Goal: Information Seeking & Learning: Learn about a topic

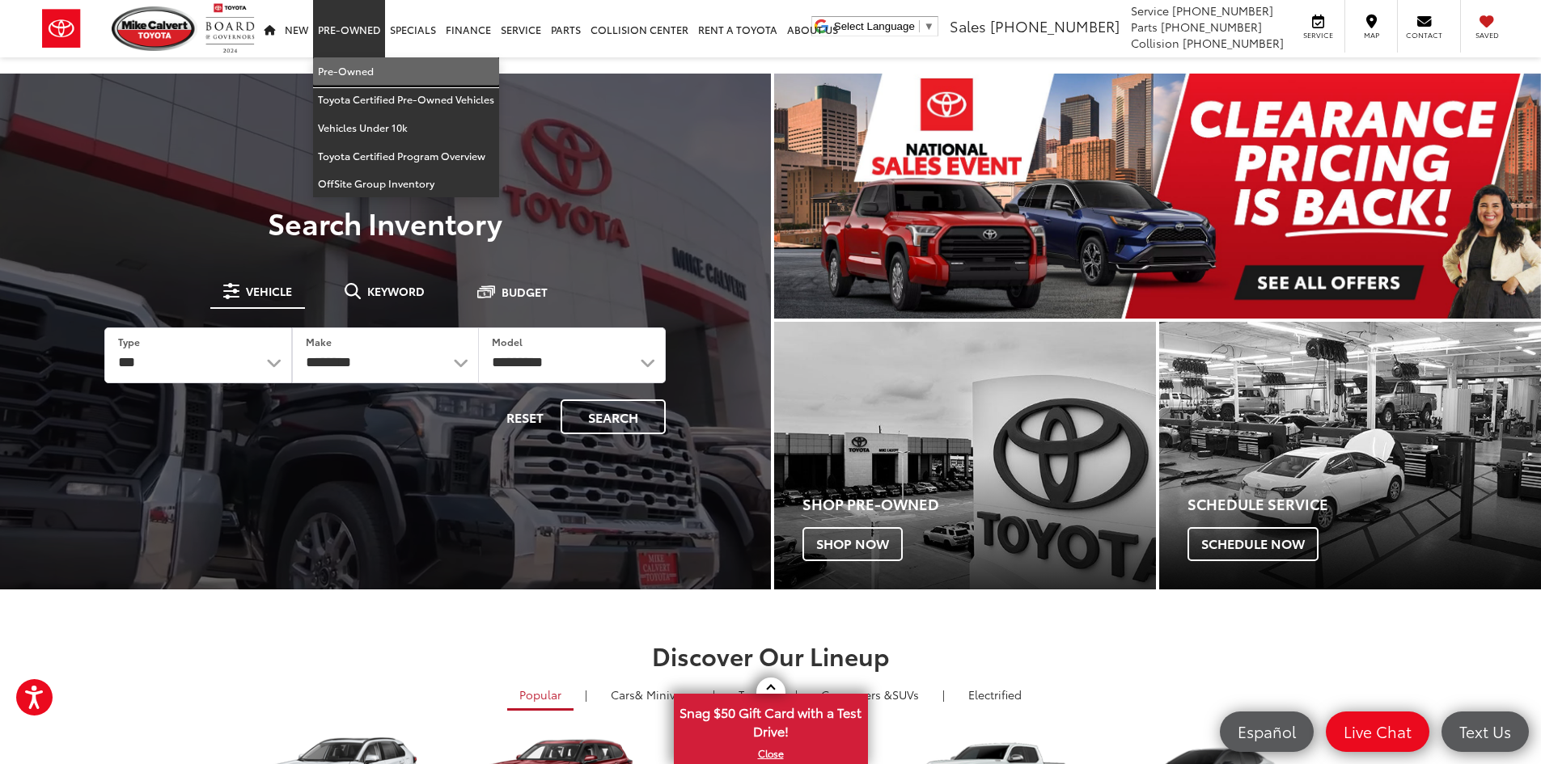
click at [345, 73] on link "Pre-Owned" at bounding box center [406, 71] width 186 height 28
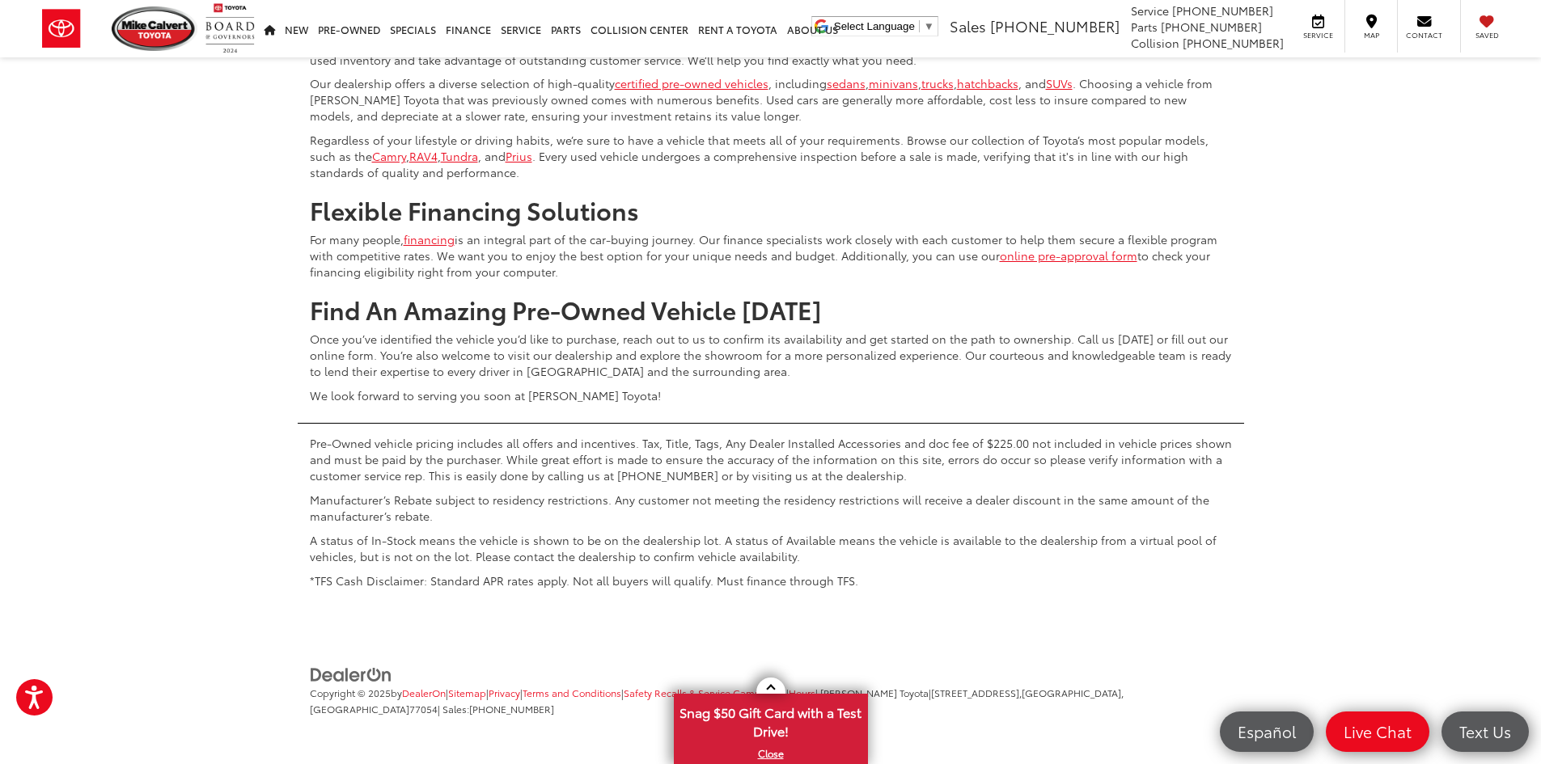
scroll to position [7602, 0]
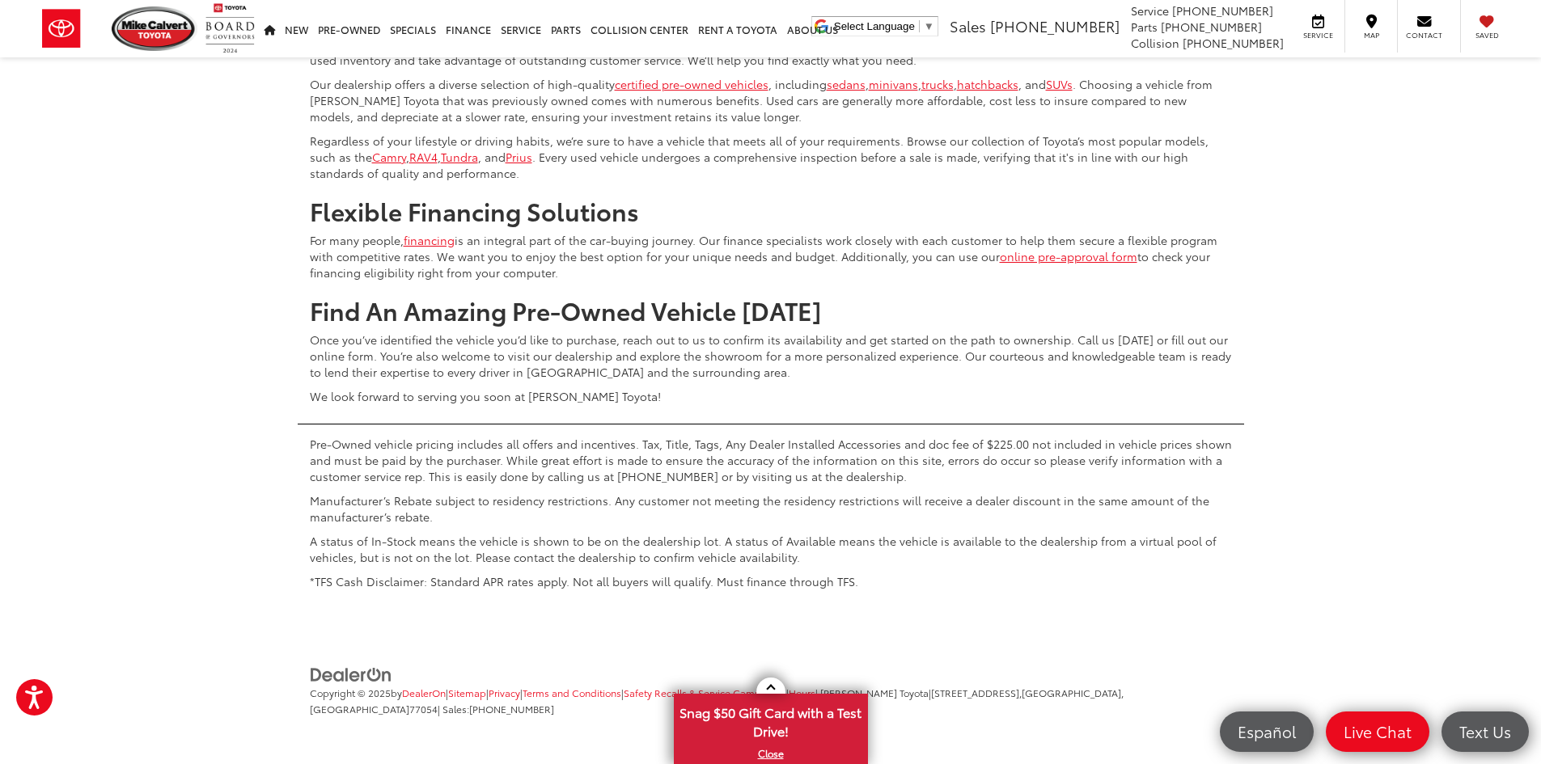
scroll to position [7868, 0]
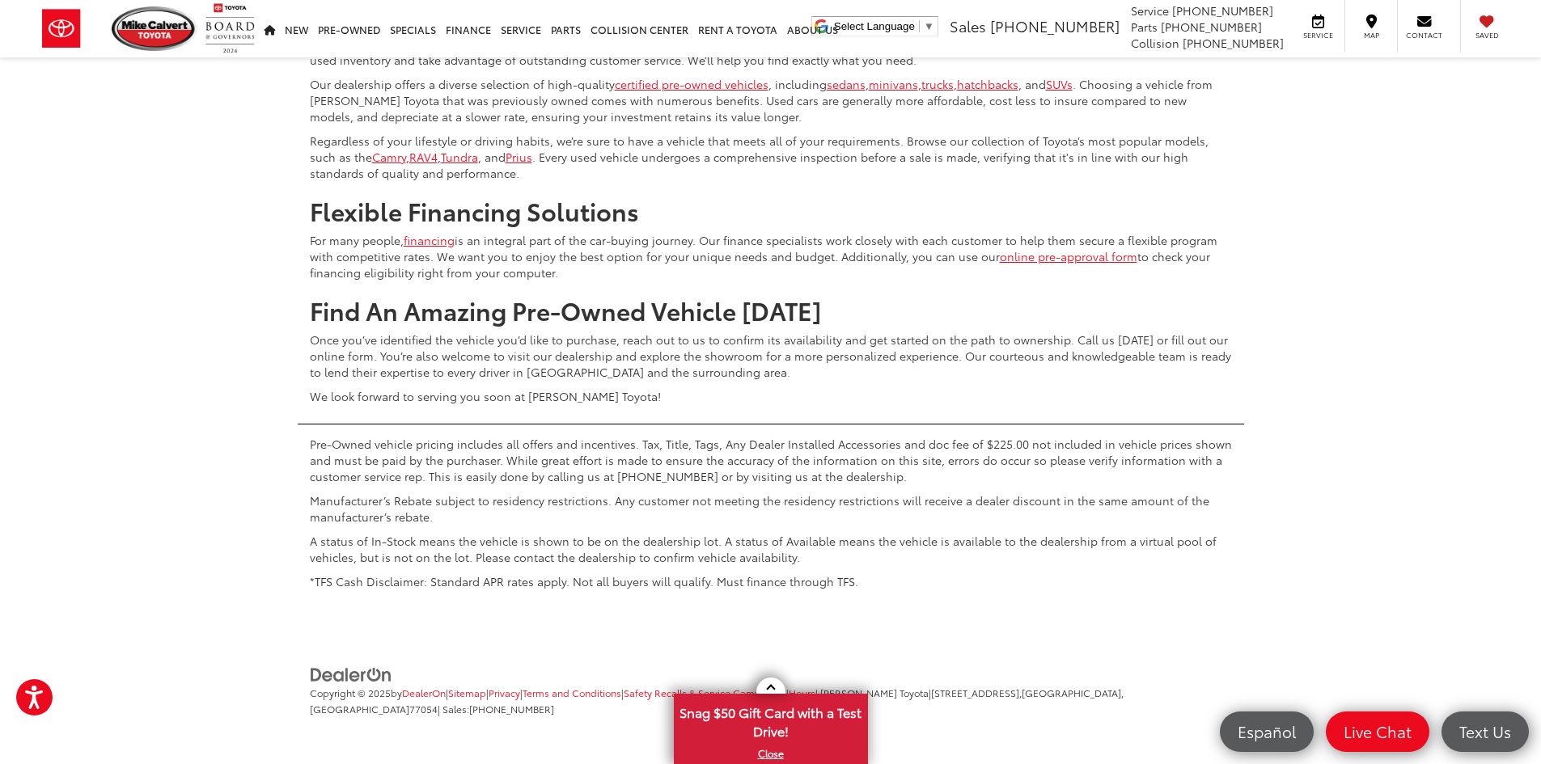
scroll to position [7949, 0]
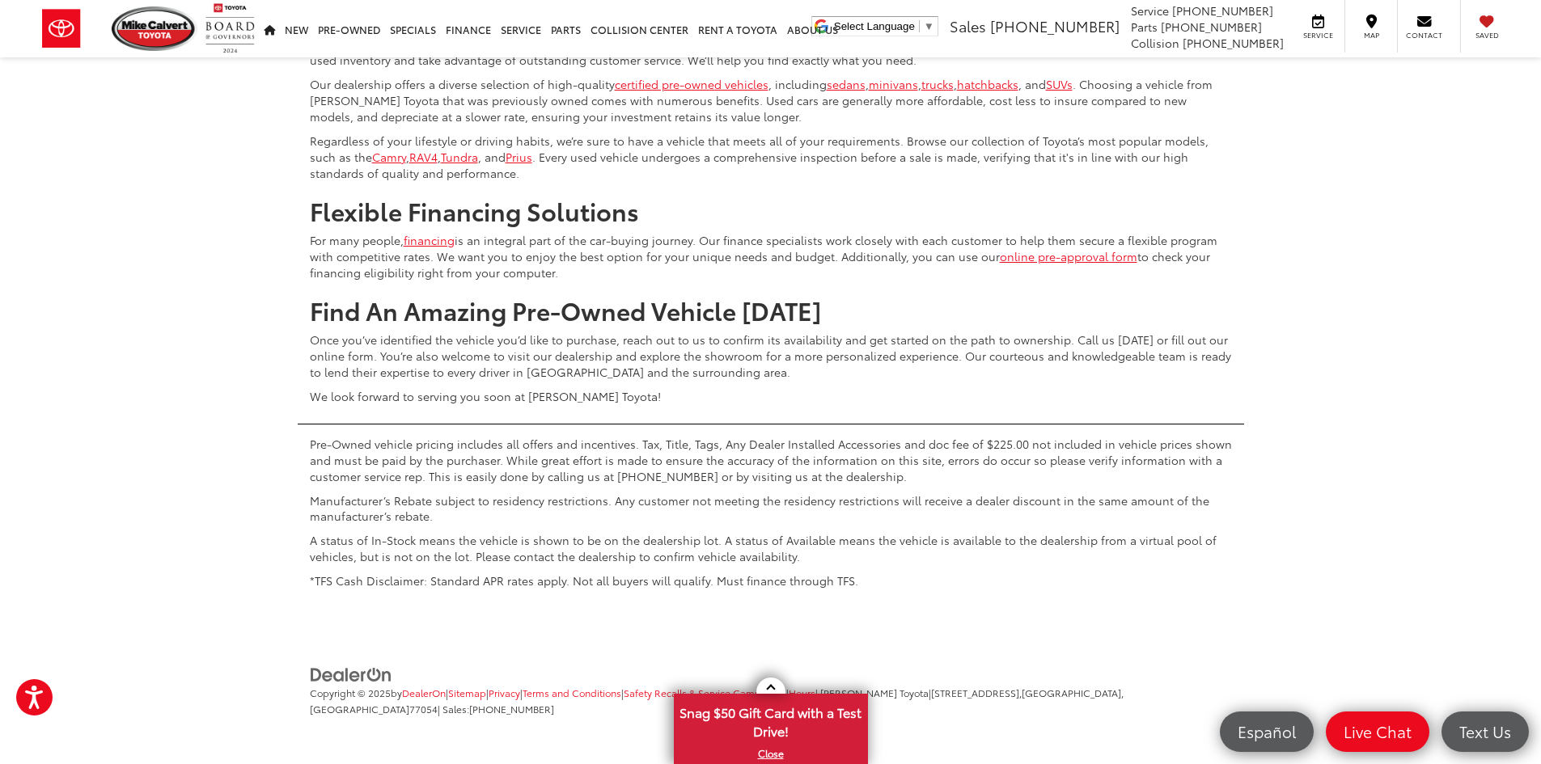
scroll to position [7787, 0]
drag, startPoint x: 1253, startPoint y: 537, endPoint x: 1252, endPoint y: 522, distance: 15.4
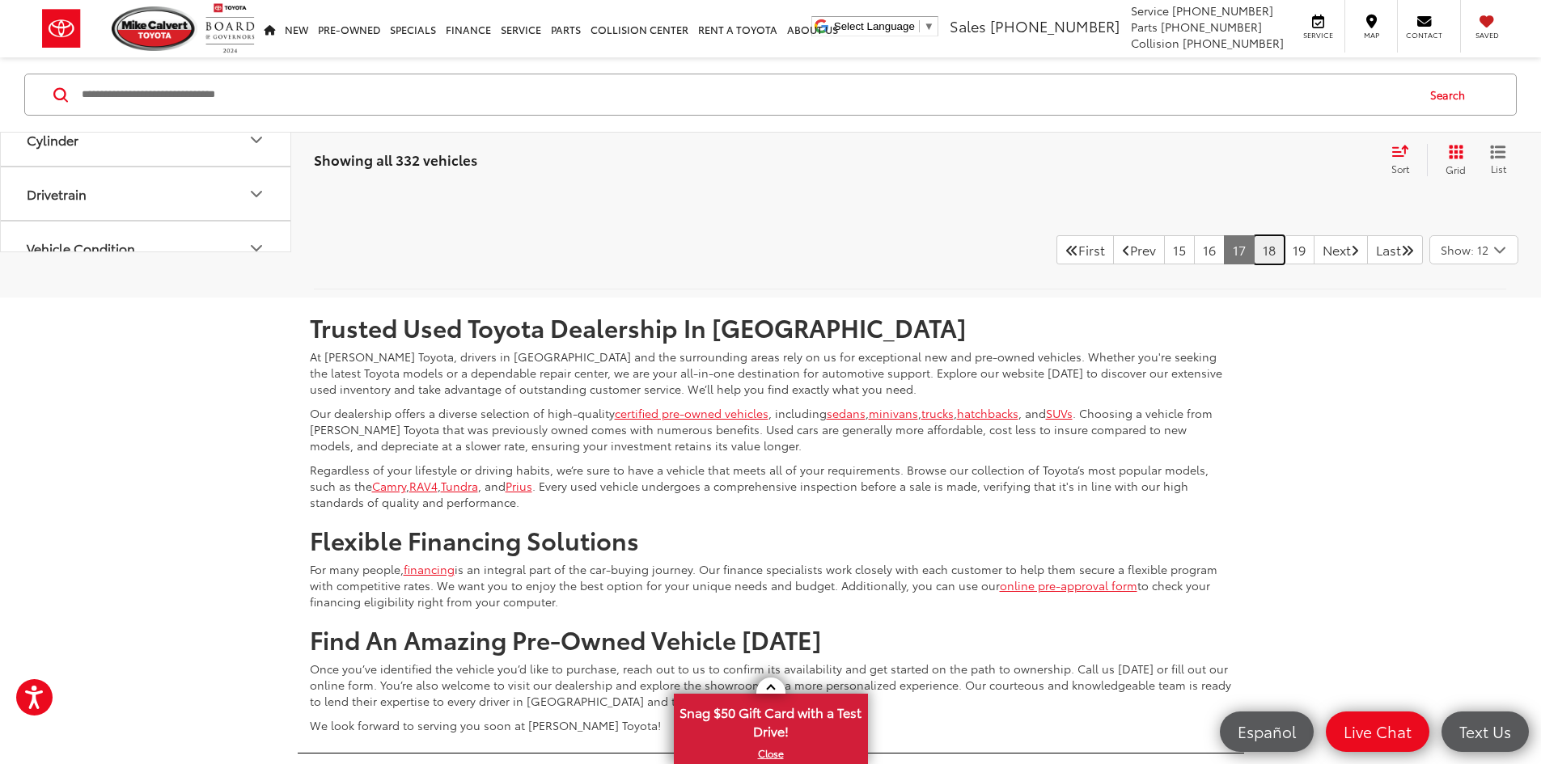
scroll to position [6736, 0]
